Goal: Find specific page/section

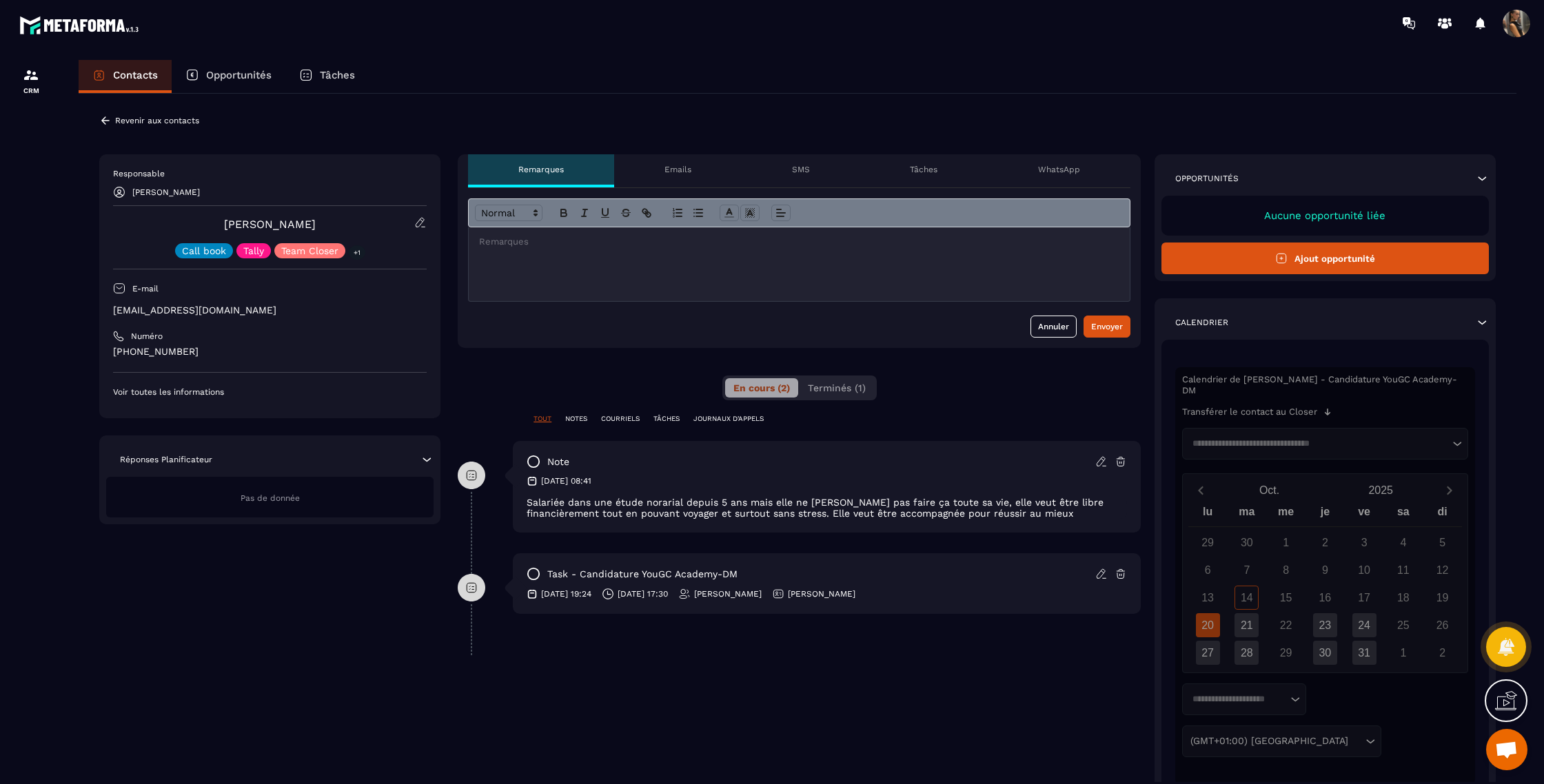
click at [122, 118] on p "Revenir aux contacts" at bounding box center [156, 121] width 84 height 10
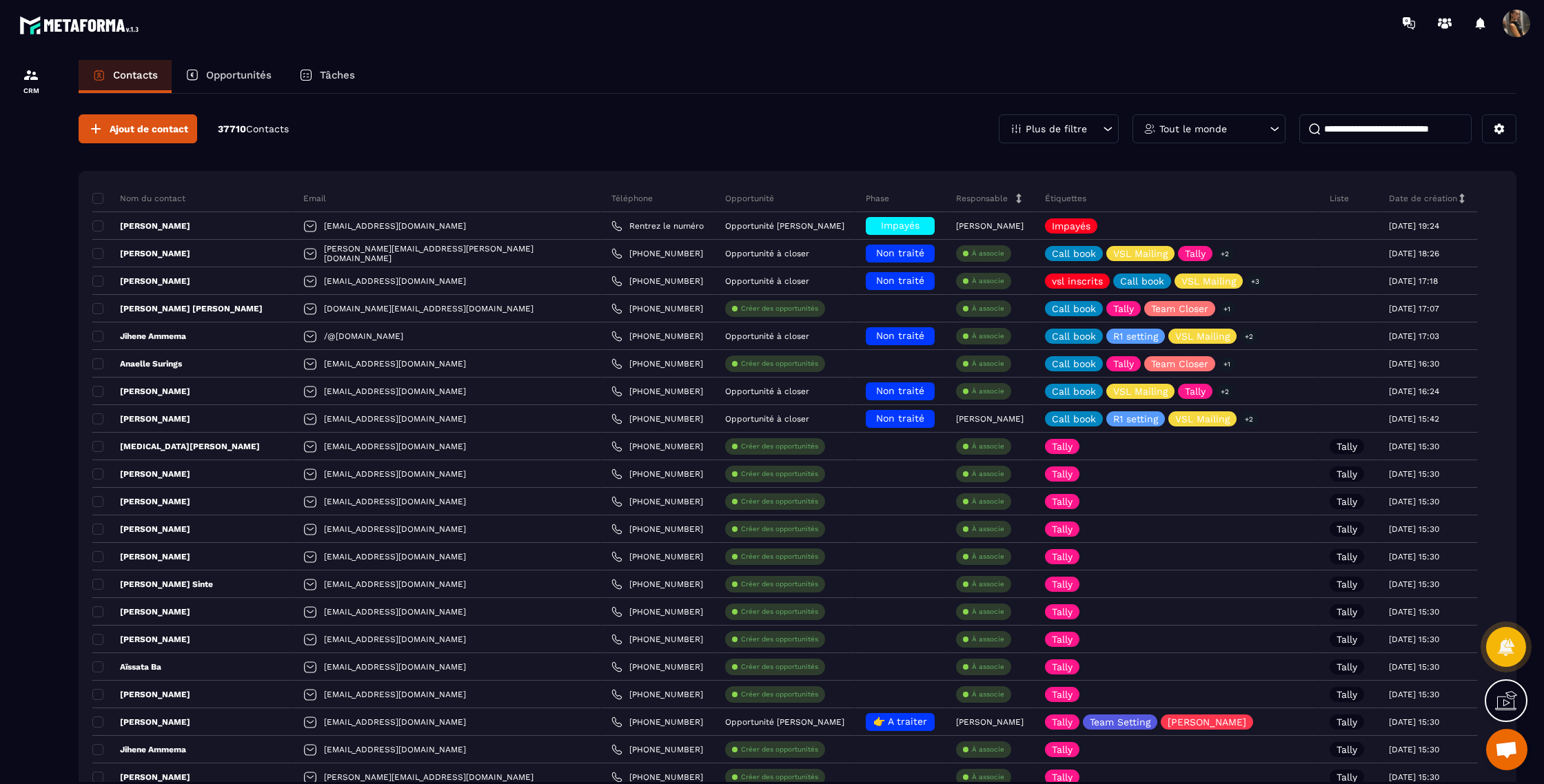
click at [1350, 136] on input at bounding box center [1385, 128] width 172 height 29
type input "****"
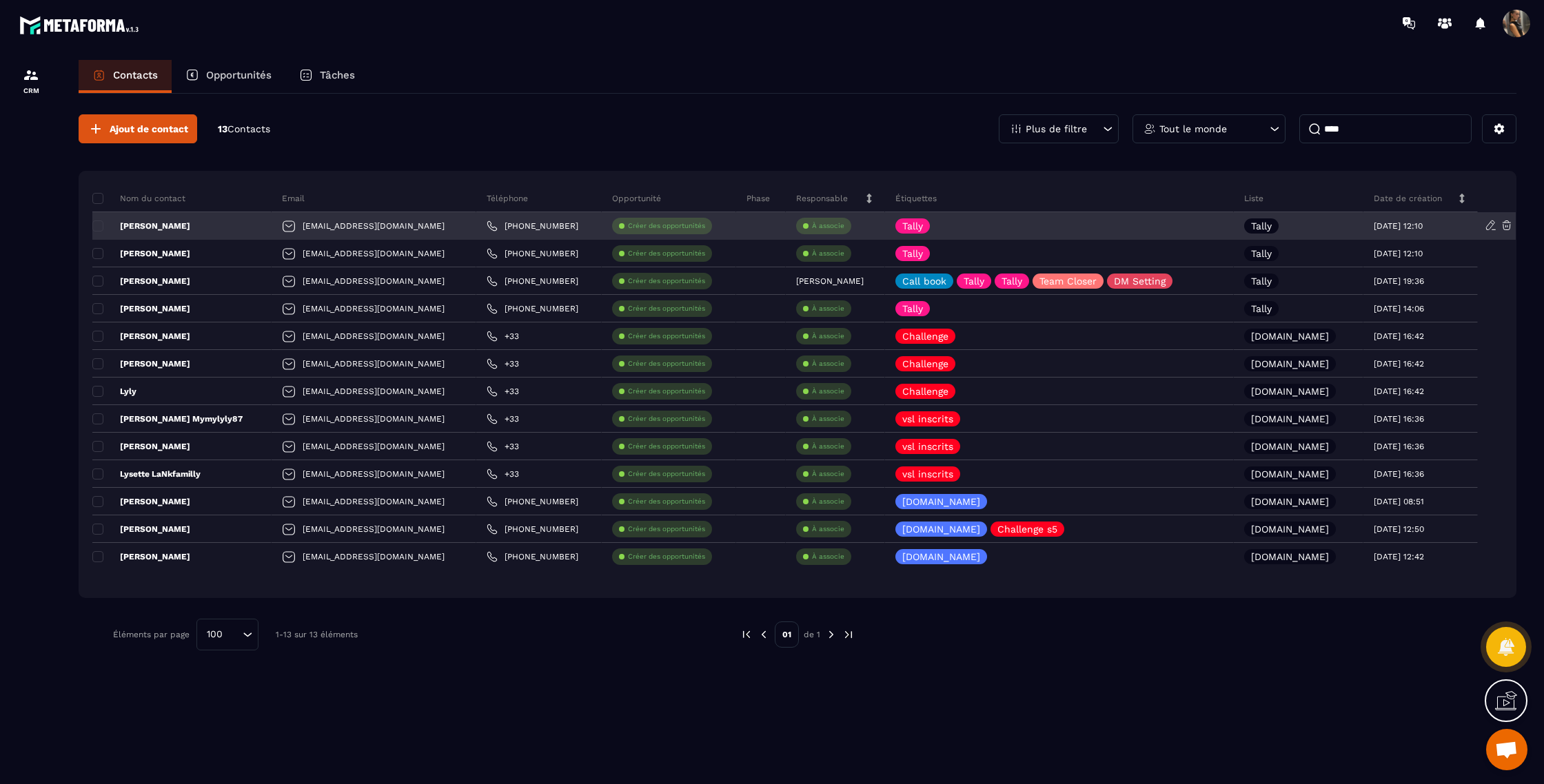
click at [140, 227] on p "[PERSON_NAME]" at bounding box center [141, 226] width 98 height 11
